Goal: Information Seeking & Learning: Stay updated

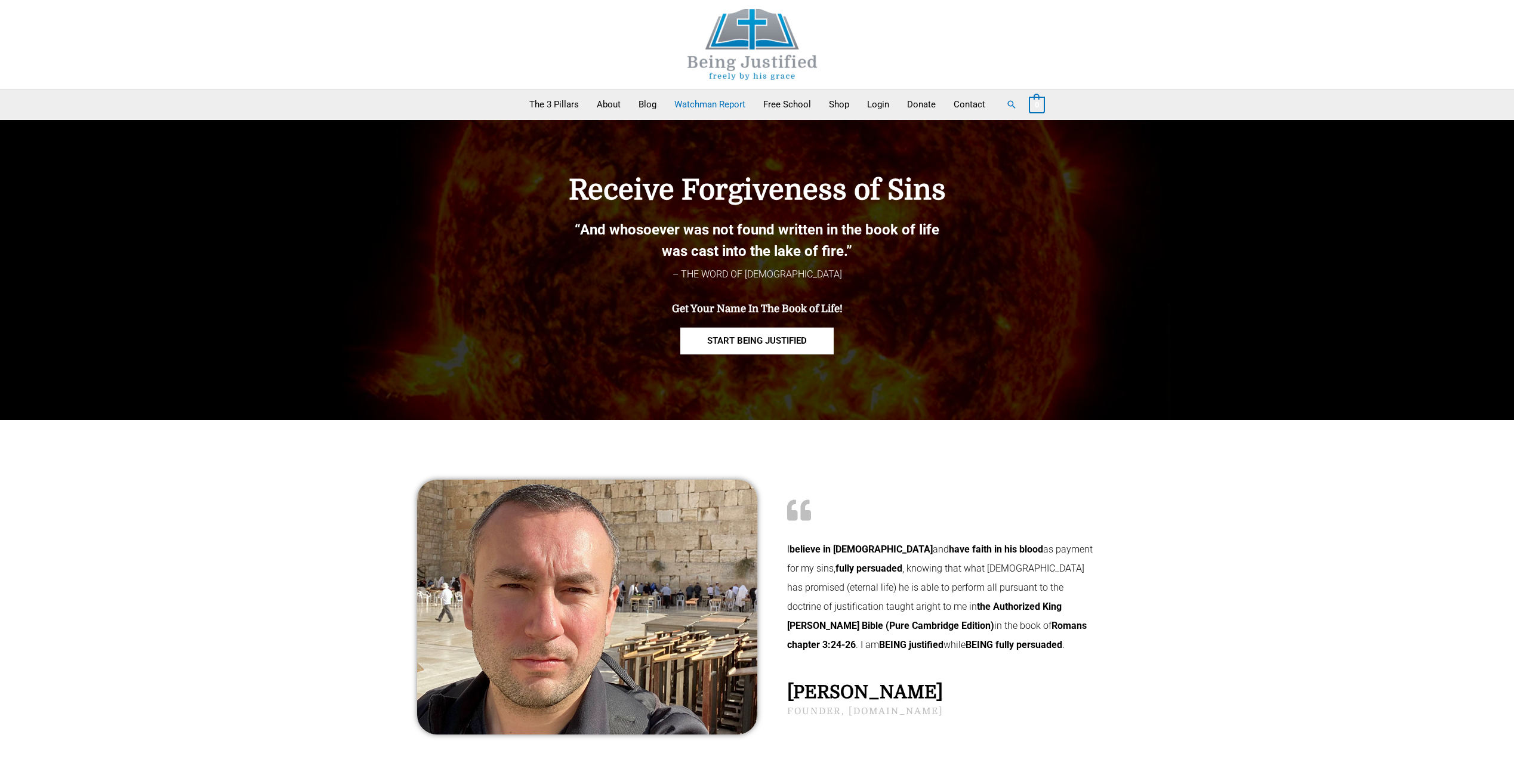
click at [709, 109] on link "Watchman Report" at bounding box center [709, 104] width 88 height 30
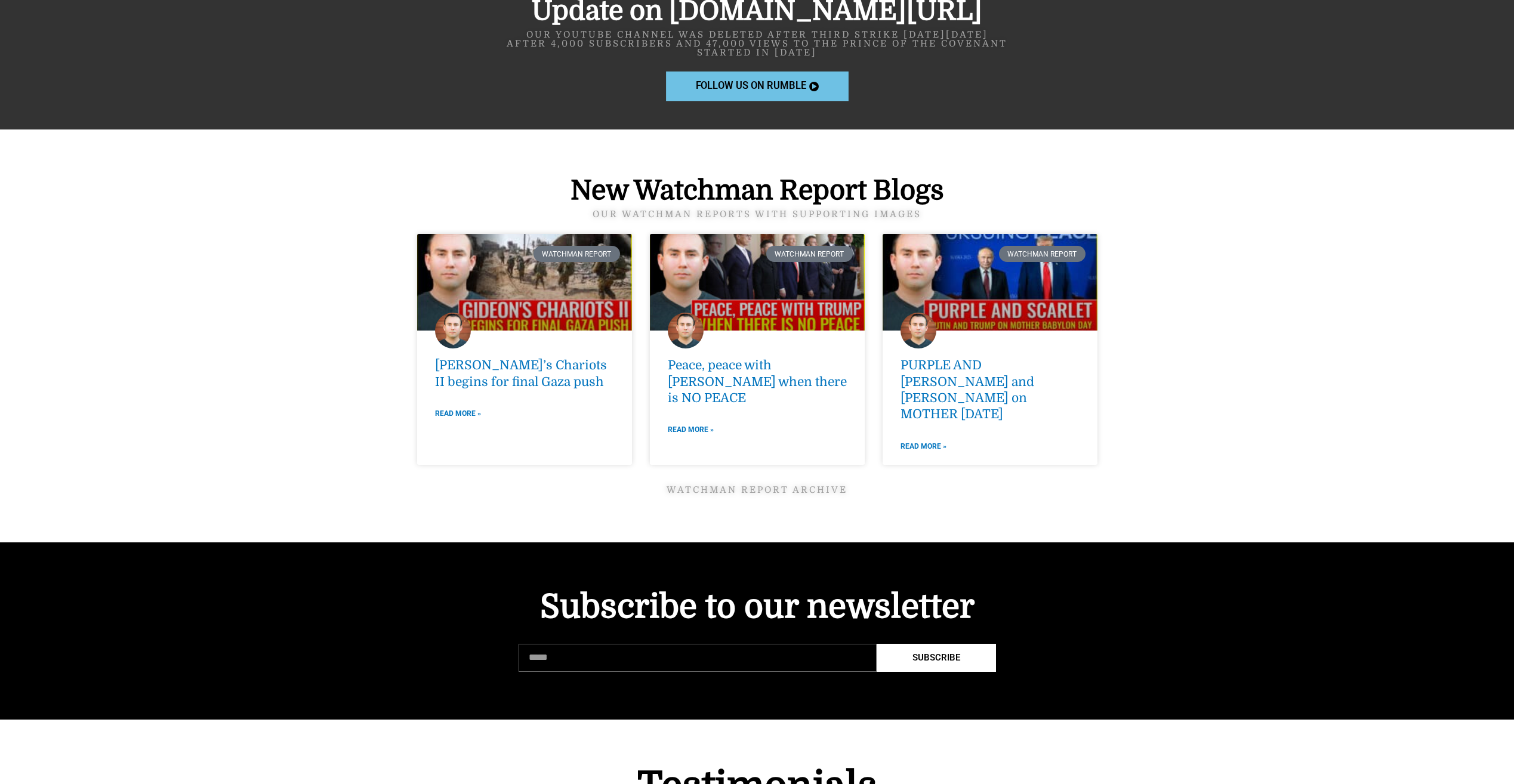
scroll to position [1432, 0]
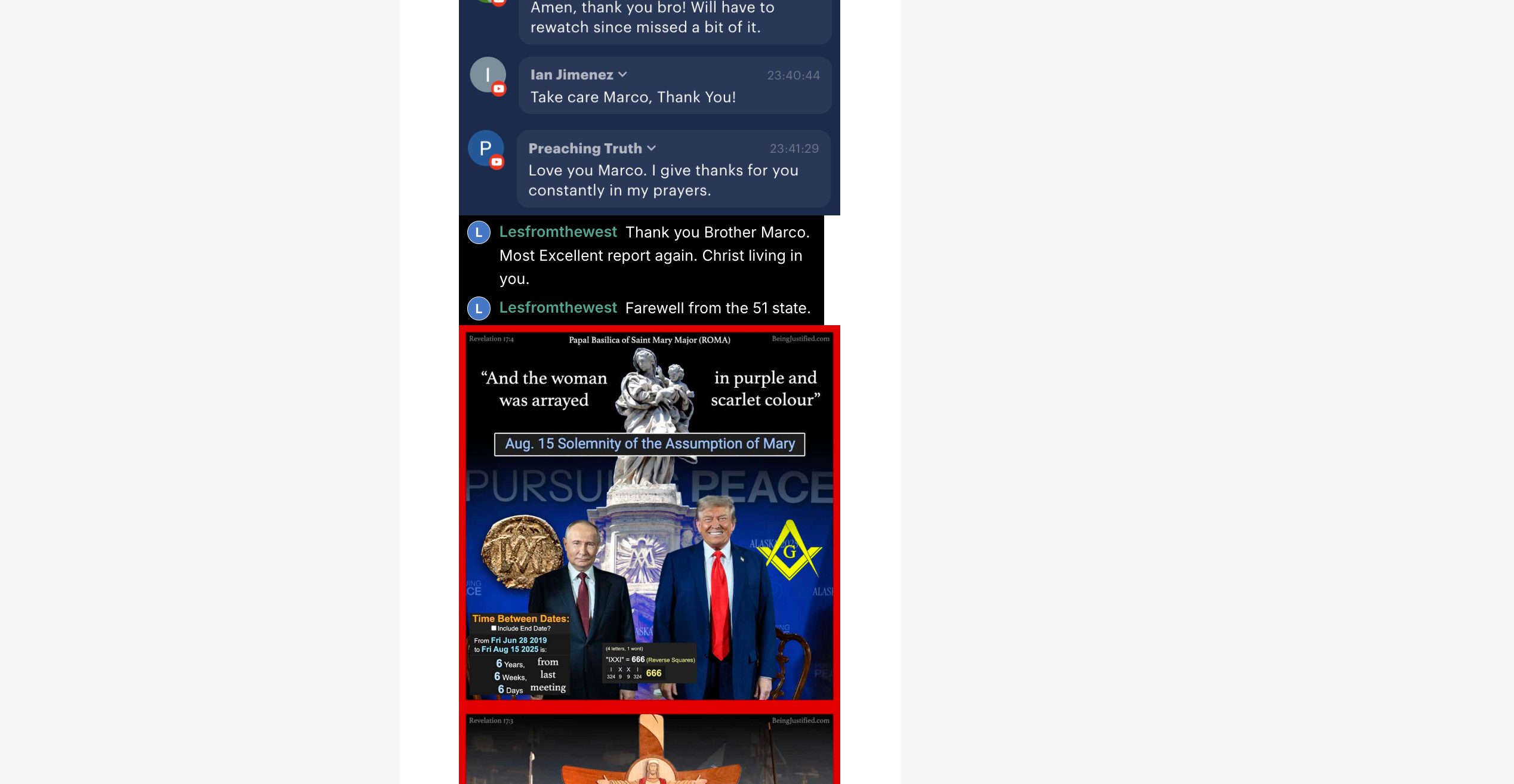
scroll to position [1193, 0]
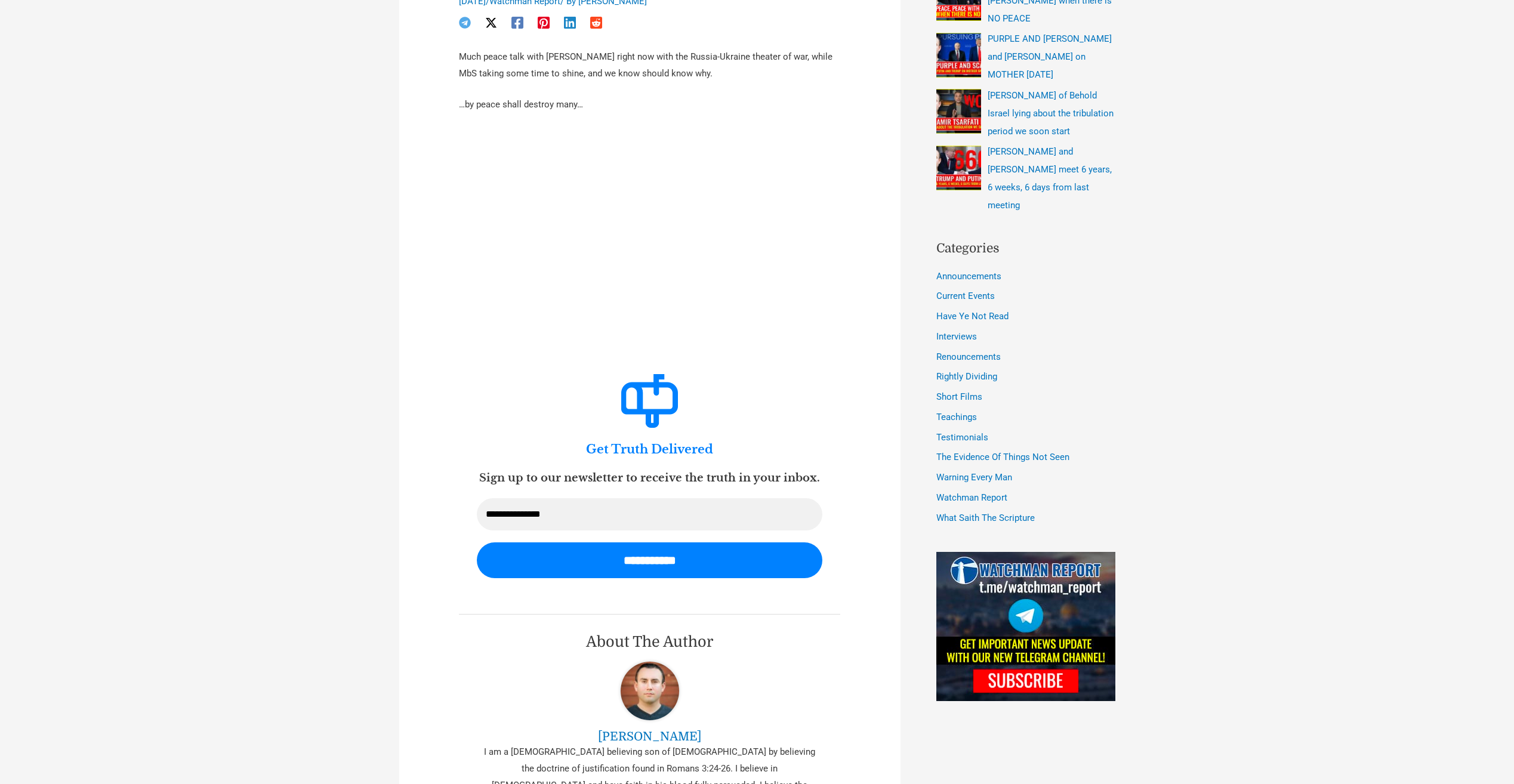
scroll to position [119, 0]
